Goal: Obtain resource: Obtain resource

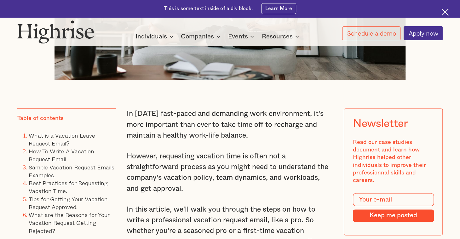
scroll to position [378, 0]
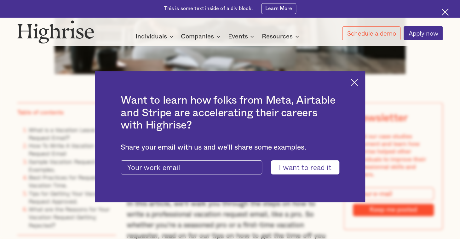
click at [358, 82] on img at bounding box center [354, 82] width 7 height 7
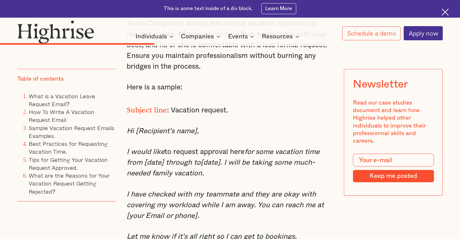
scroll to position [2205, 0]
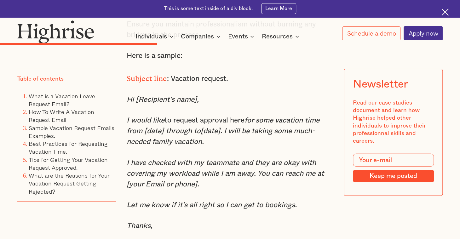
drag, startPoint x: 206, startPoint y: 162, endPoint x: 126, endPoint y: 140, distance: 82.8
click at [127, 140] on p "I would like to request approval here for some vacation time from [date] throug…" at bounding box center [230, 131] width 207 height 32
copy p "I would like to request approval here for some vacation time from [date] throug…"
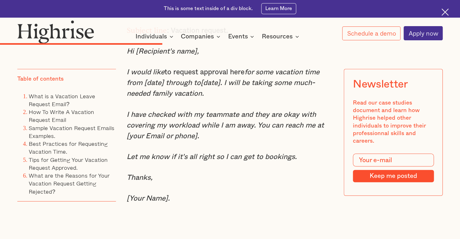
scroll to position [2268, 0]
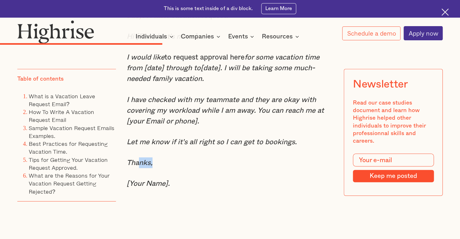
drag, startPoint x: 154, startPoint y: 182, endPoint x: 137, endPoint y: 182, distance: 17.0
click at [137, 168] on p "Thanks," at bounding box center [230, 162] width 207 height 11
click at [207, 168] on p "Thanks," at bounding box center [230, 162] width 207 height 11
click at [178, 168] on p "Thanks," at bounding box center [230, 162] width 207 height 11
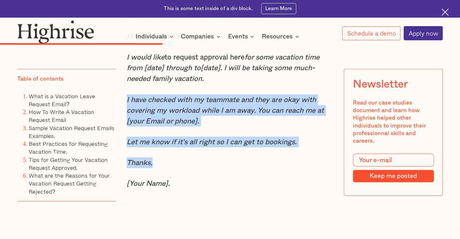
drag, startPoint x: 155, startPoint y: 183, endPoint x: 127, endPoint y: 120, distance: 69.1
copy div "I have checked with my teammate and they are okay with covering my workload whi…"
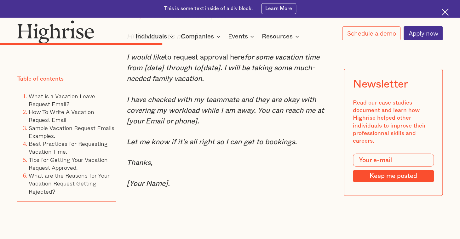
click at [252, 189] on p "[Your Name]." at bounding box center [230, 183] width 207 height 11
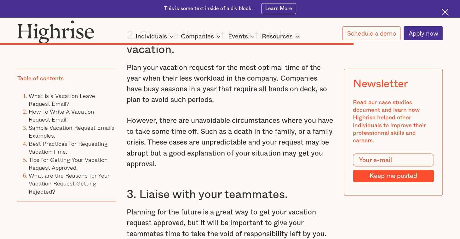
scroll to position [4441, 0]
